Goal: Task Accomplishment & Management: Manage account settings

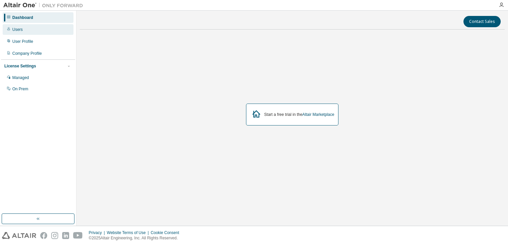
click at [19, 30] on div "Users" at bounding box center [17, 29] width 10 height 5
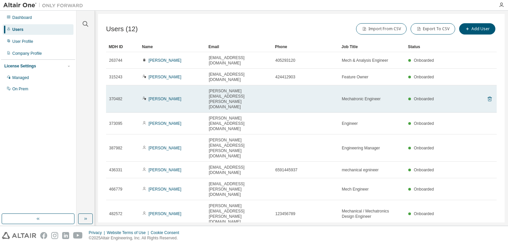
click at [490, 95] on icon at bounding box center [490, 99] width 6 height 8
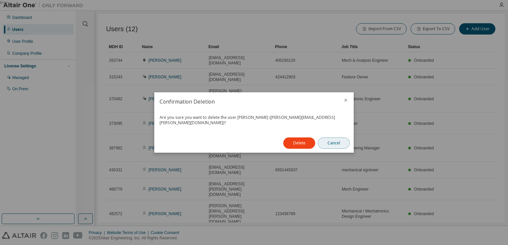
click at [334, 140] on button "Cancel" at bounding box center [334, 143] width 32 height 11
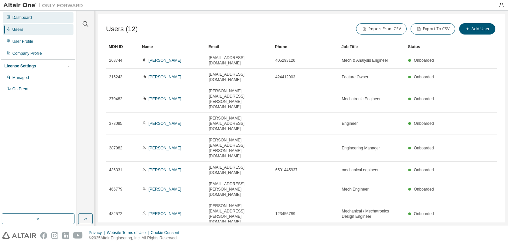
click at [23, 19] on div "Dashboard" at bounding box center [22, 17] width 20 height 5
